Goal: Transaction & Acquisition: Purchase product/service

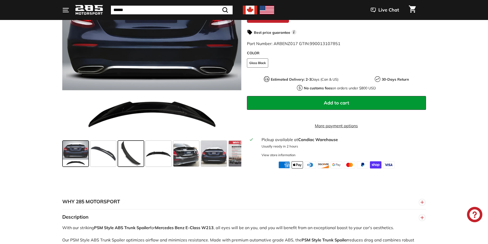
scroll to position [128, 0]
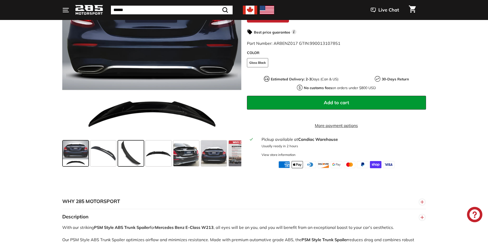
click at [134, 157] on span at bounding box center [131, 154] width 26 height 26
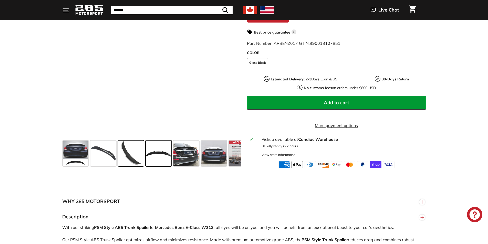
click at [155, 156] on span at bounding box center [159, 154] width 26 height 26
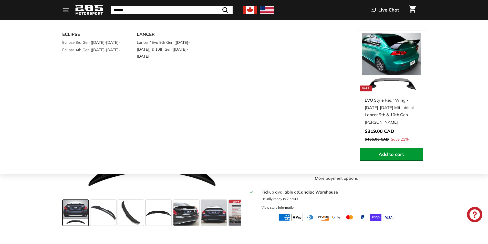
scroll to position [128, 0]
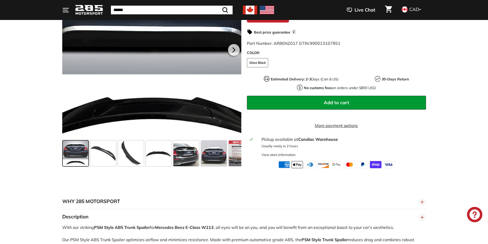
click at [152, 106] on div at bounding box center [151, 49] width 179 height 179
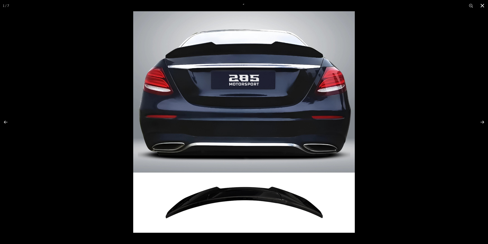
click at [389, 128] on div at bounding box center [377, 133] width 488 height 244
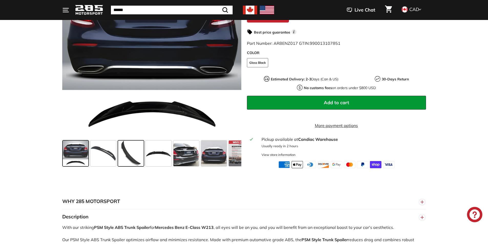
click at [154, 156] on span at bounding box center [159, 154] width 26 height 26
click at [158, 152] on span at bounding box center [159, 154] width 26 height 26
click at [126, 154] on span at bounding box center [131, 154] width 26 height 26
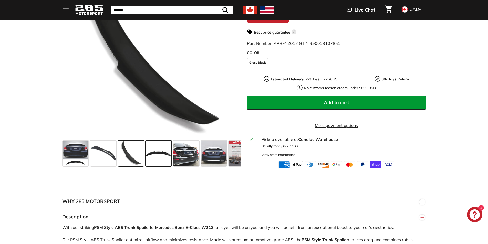
click at [166, 154] on span at bounding box center [159, 154] width 26 height 26
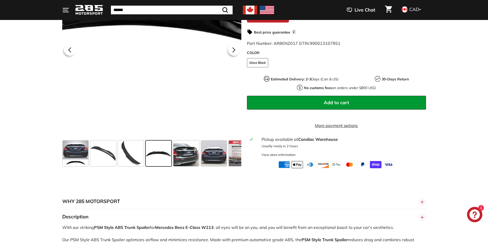
click at [171, 79] on div at bounding box center [151, 49] width 179 height 179
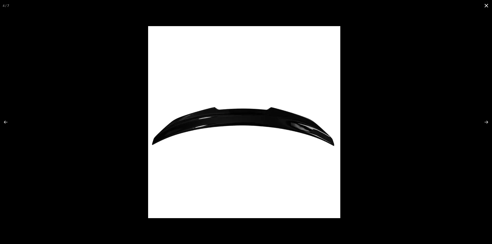
click at [425, 56] on div at bounding box center [361, 132] width 427 height 212
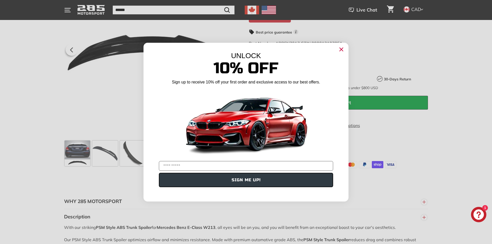
click at [337, 51] on icon "Close dialog" at bounding box center [341, 49] width 8 height 8
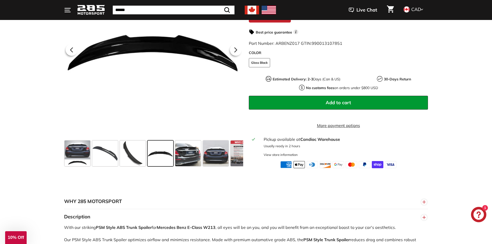
click at [340, 55] on div "Close dialog UNLOCK 10% Off Sign up to receive 10% off your first order and exc…" at bounding box center [246, 139] width 205 height 169
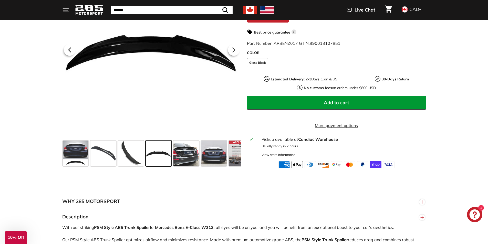
drag, startPoint x: 163, startPoint y: 87, endPoint x: 192, endPoint y: -4, distance: 95.6
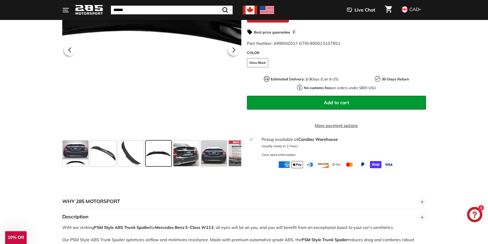
click at [171, 76] on div at bounding box center [151, 49] width 179 height 179
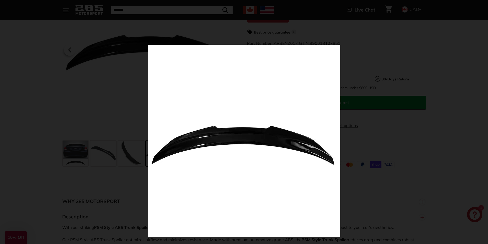
click at [282, 130] on img at bounding box center [244, 141] width 192 height 192
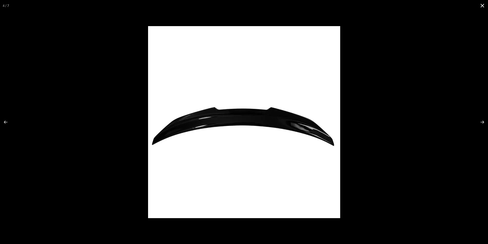
click at [118, 94] on div at bounding box center [244, 122] width 488 height 244
